Goal: Information Seeking & Learning: Learn about a topic

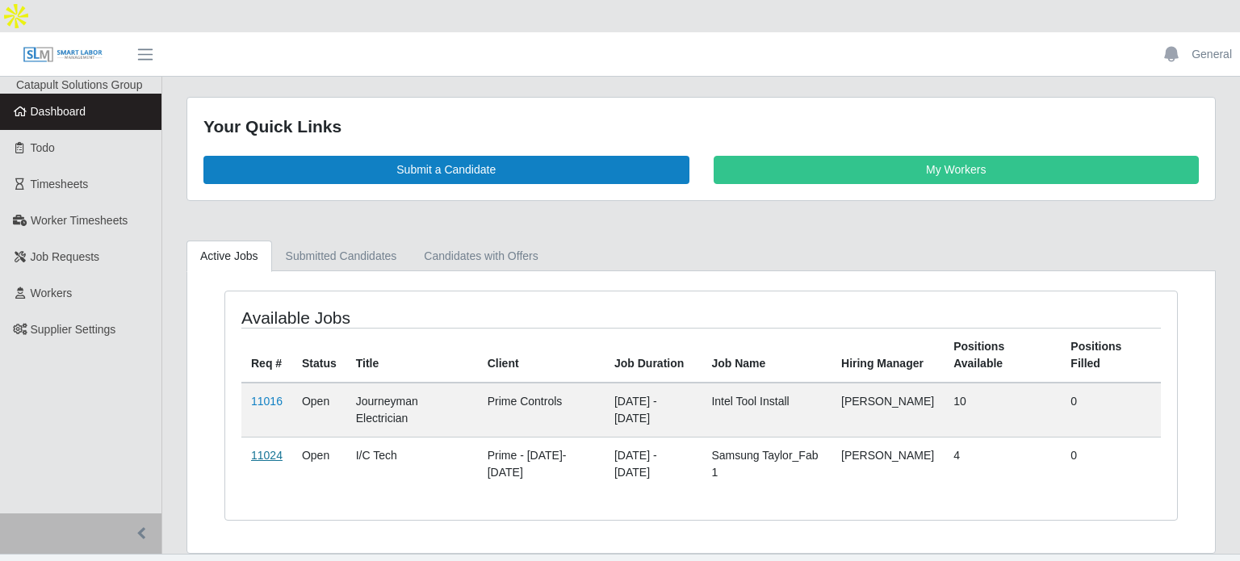
click at [257, 449] on link "11024" at bounding box center [266, 455] width 31 height 13
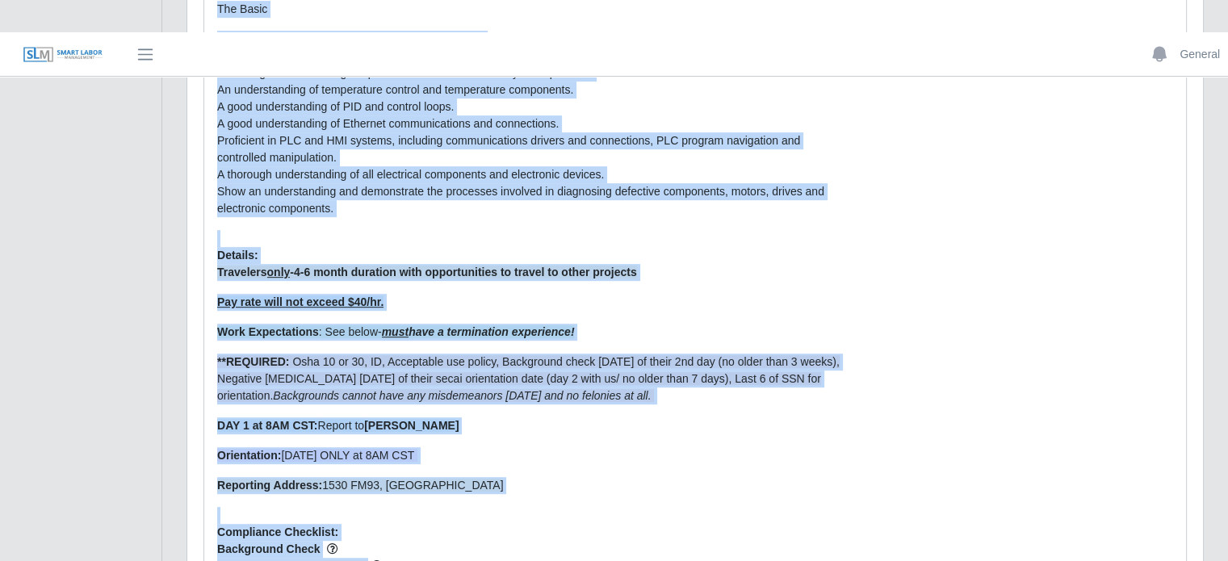
scroll to position [743, 0]
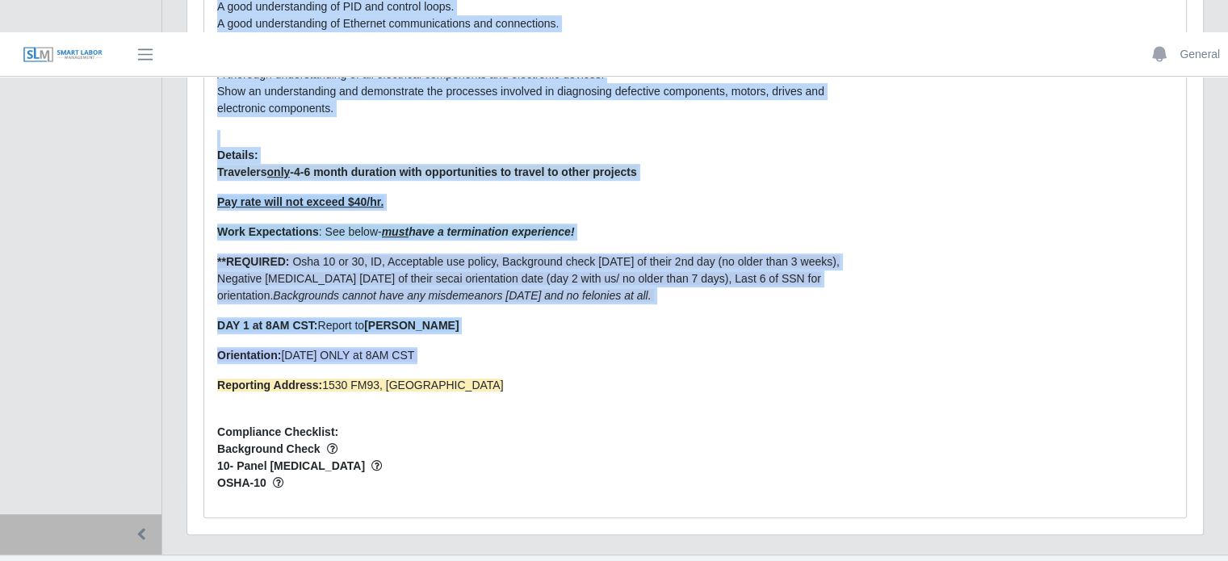
drag, startPoint x: 215, startPoint y: 149, endPoint x: 505, endPoint y: 304, distance: 328.7
click at [505, 304] on div "Description: A Typical Day at Prime Controls Performs a variety of instrumentat…" at bounding box center [531, 2] width 653 height 1003
copy div "Performs a variety of instrumentation and automation services, troubleshooting,…"
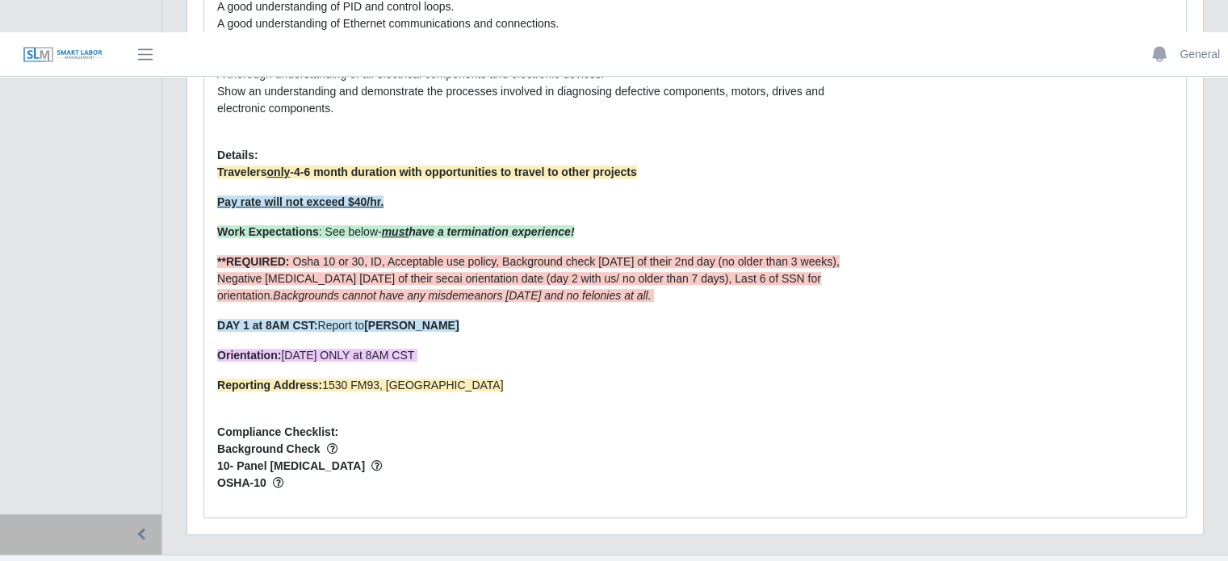
click at [314, 475] on span "OSHA-10" at bounding box center [531, 483] width 629 height 17
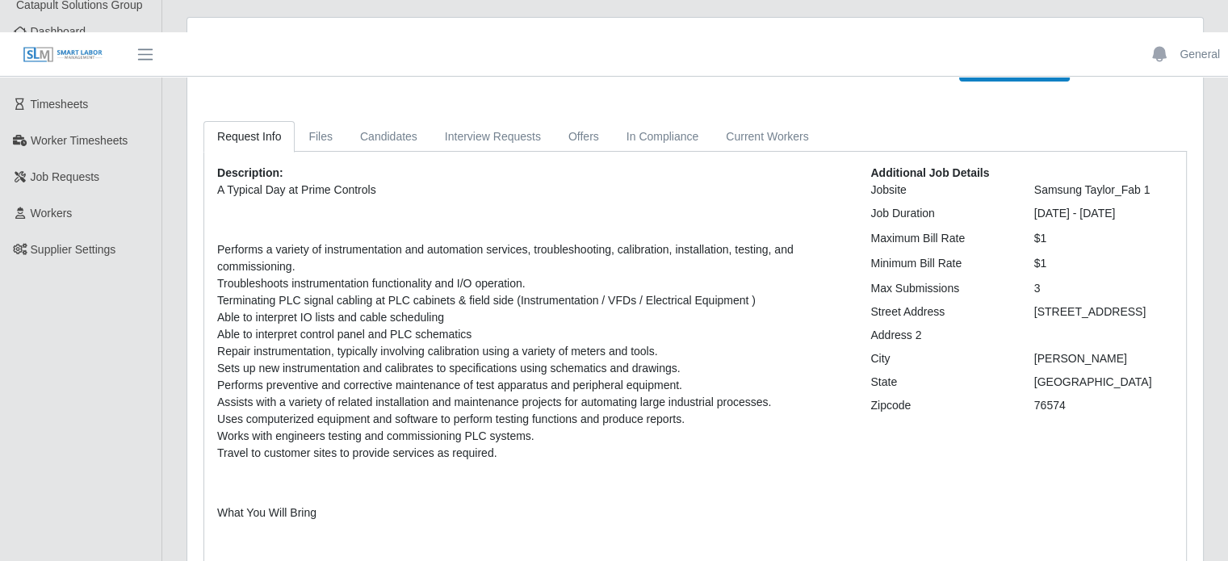
scroll to position [0, 0]
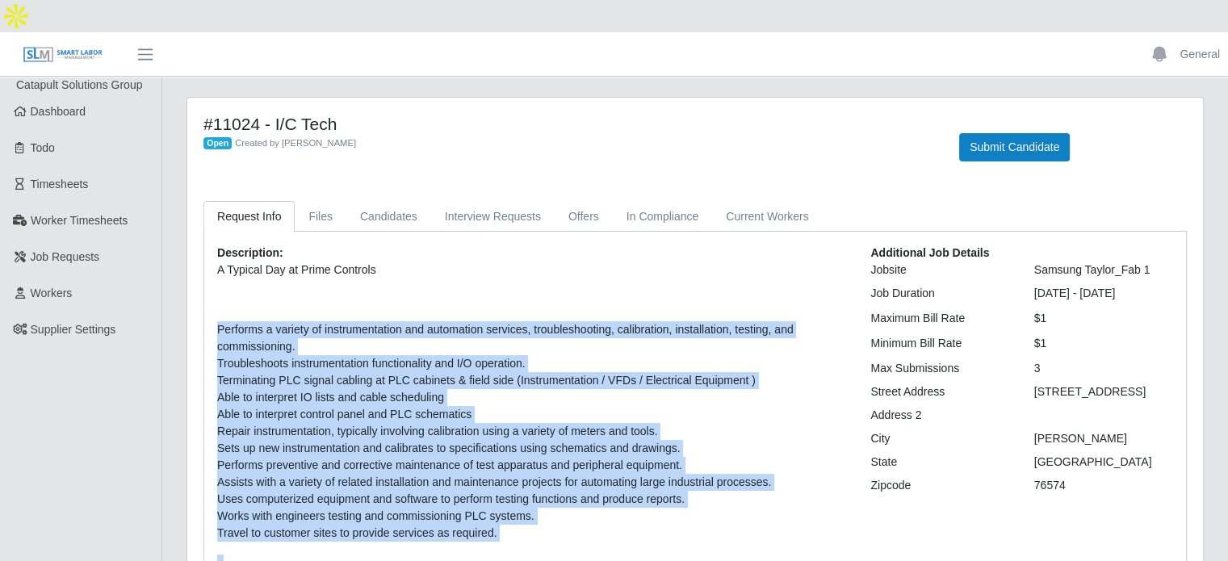
drag, startPoint x: 303, startPoint y: 451, endPoint x: 213, endPoint y: 281, distance: 192.5
copy div "Performs a variety of instrumentation and automation services, troubleshooting,…"
click at [802, 283] on p "A Typical Day at Prime Controls Performs a variety of instrumentation and autom…" at bounding box center [531, 561] width 629 height 599
